Goal: Task Accomplishment & Management: Use online tool/utility

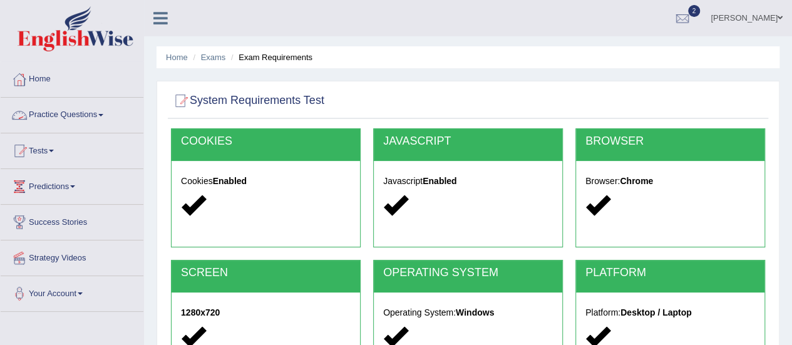
click at [103, 114] on span at bounding box center [100, 115] width 5 height 3
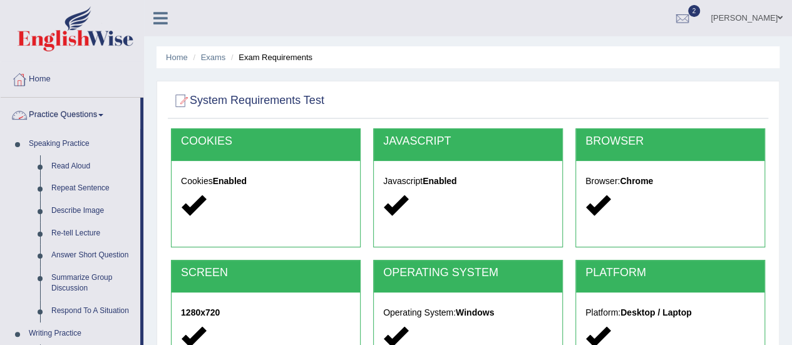
click at [109, 115] on link "Practice Questions" at bounding box center [71, 113] width 140 height 31
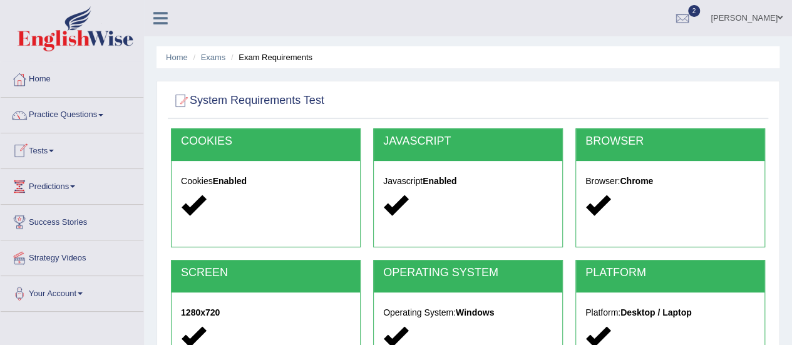
click at [54, 152] on link "Tests" at bounding box center [72, 148] width 143 height 31
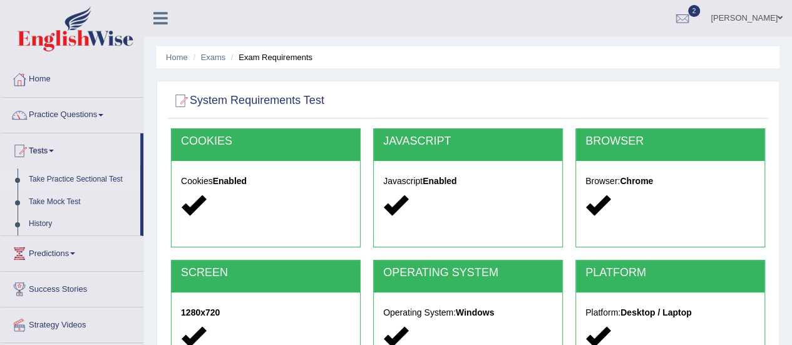
click at [74, 177] on link "Take Practice Sectional Test" at bounding box center [81, 179] width 117 height 23
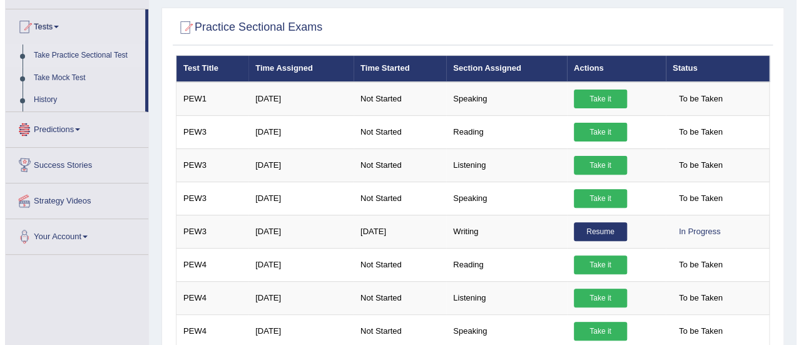
scroll to position [125, 0]
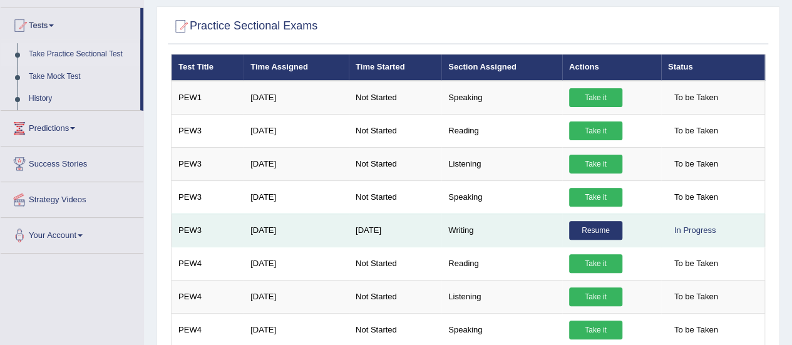
click at [596, 222] on link "Resume" at bounding box center [595, 230] width 53 height 19
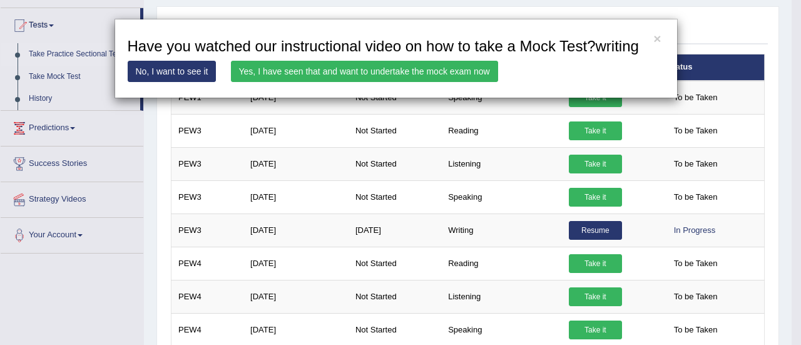
click at [391, 69] on link "Yes, I have seen that and want to undertake the mock exam now" at bounding box center [364, 71] width 267 height 21
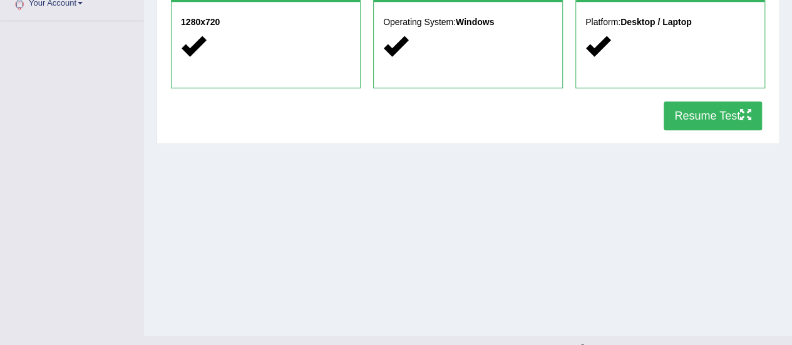
scroll to position [312, 0]
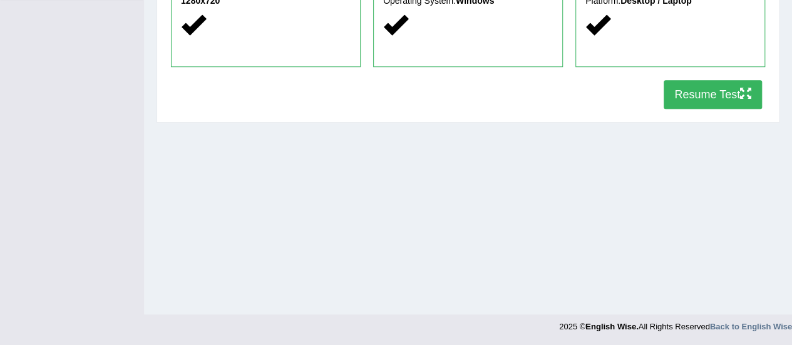
click at [699, 91] on button "Resume Test" at bounding box center [713, 94] width 98 height 29
